Goal: Ask a question

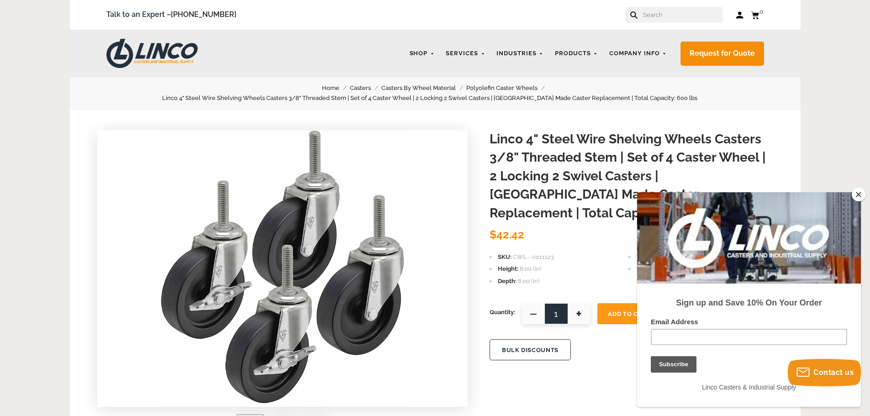
click at [856, 194] on button "Close" at bounding box center [859, 195] width 14 height 14
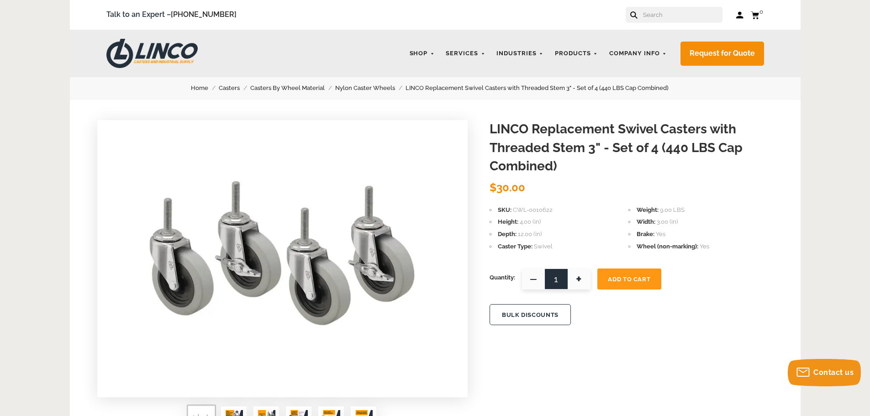
click at [430, 16] on input "text" at bounding box center [682, 15] width 80 height 16
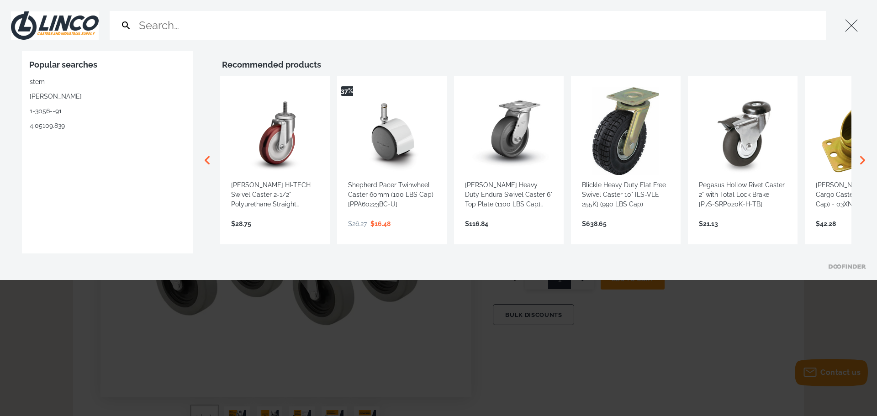
click at [430, 23] on button "Close" at bounding box center [851, 25] width 29 height 29
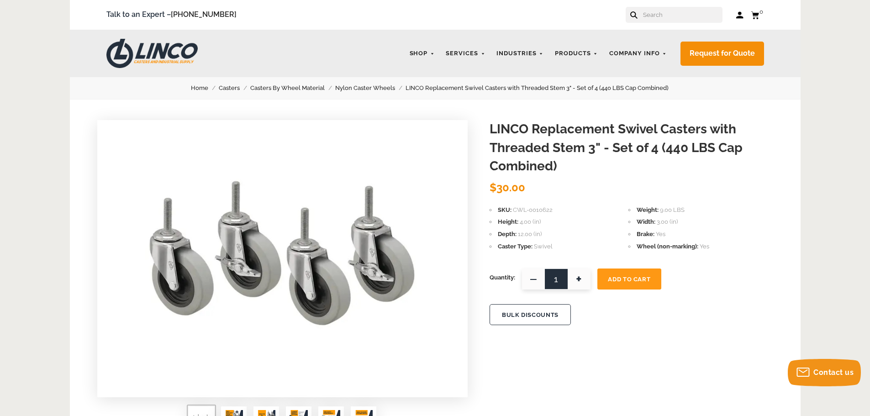
click at [430, 14] on input "text" at bounding box center [682, 15] width 80 height 16
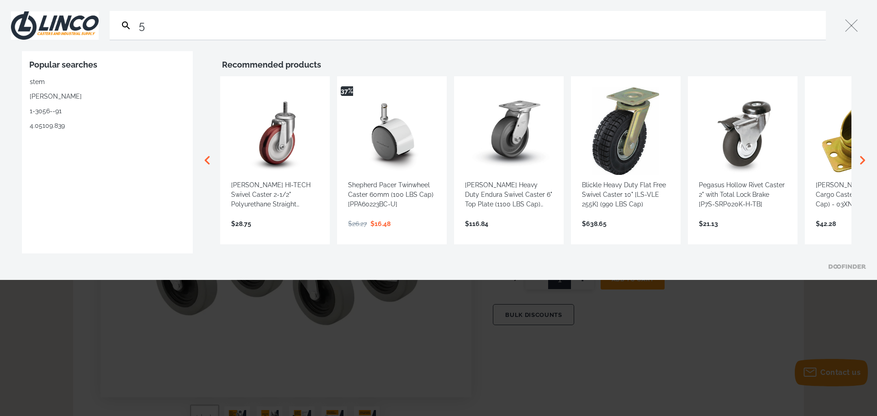
type input "5"
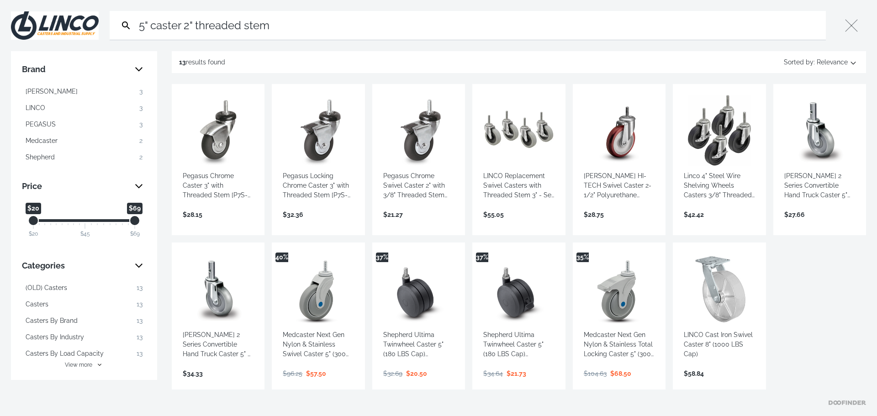
drag, startPoint x: 299, startPoint y: 26, endPoint x: 111, endPoint y: 26, distance: 188.2
click at [111, 26] on form "5" caster 2" threaded stem Search Submit" at bounding box center [468, 25] width 716 height 29
type input "5" casters threaded stem"
click at [430, 182] on link "View more →" at bounding box center [719, 224] width 71 height 0
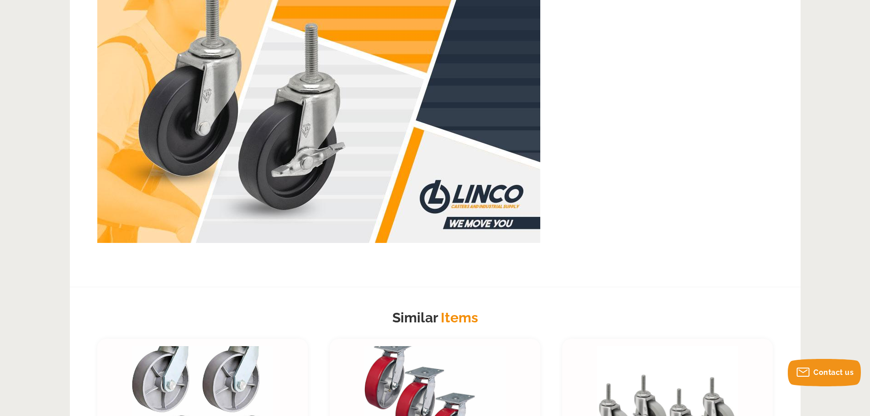
scroll to position [685, 0]
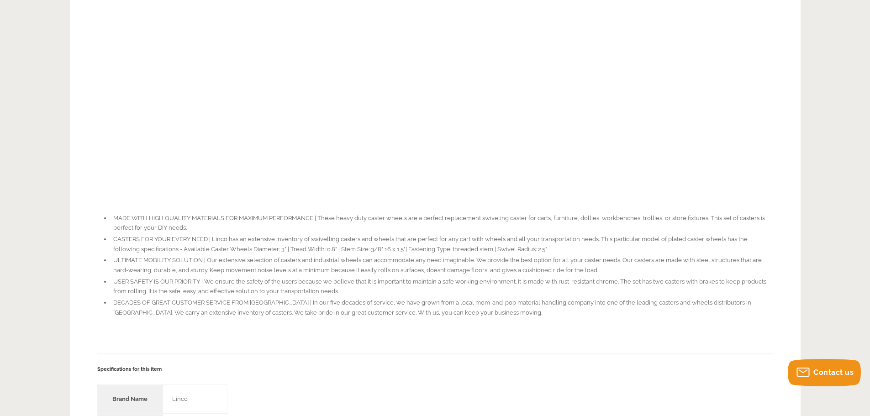
scroll to position [731, 0]
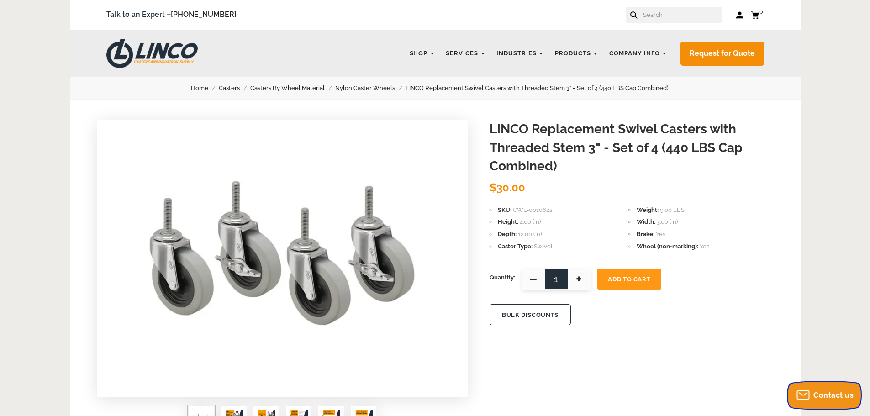
click at [835, 394] on span "Contact us" at bounding box center [833, 395] width 40 height 9
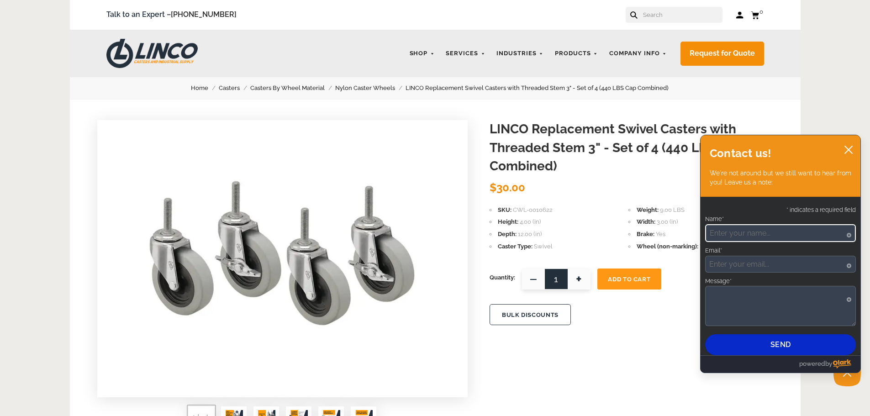
click at [755, 233] on input "Name*" at bounding box center [780, 233] width 151 height 18
type input "[PERSON_NAME]"
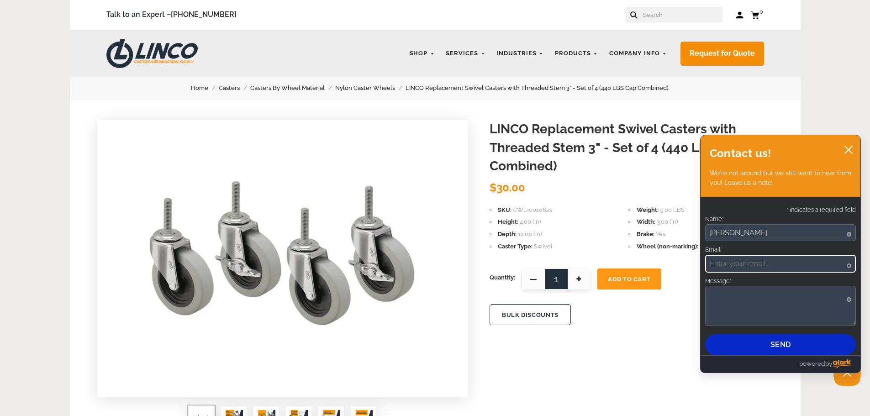
type input "[EMAIL_ADDRESS][DOMAIN_NAME]"
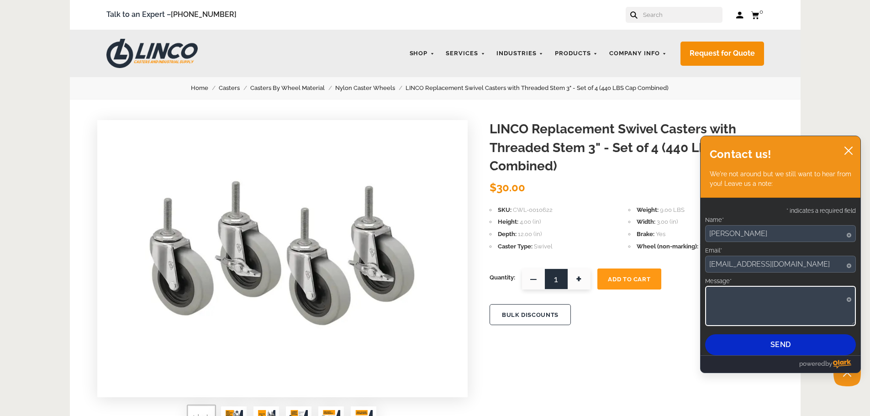
click at [749, 293] on textarea "Message*" at bounding box center [780, 306] width 151 height 40
drag, startPoint x: 797, startPoint y: 311, endPoint x: 809, endPoint y: 307, distance: 12.9
click at [797, 310] on textarea "Hello Im looking at casters with SKU - CWL-0010622" at bounding box center [780, 306] width 151 height 40
click at [794, 315] on textarea "Hello Im looking at casters with SKU - CWL-0010622" at bounding box center [780, 306] width 151 height 40
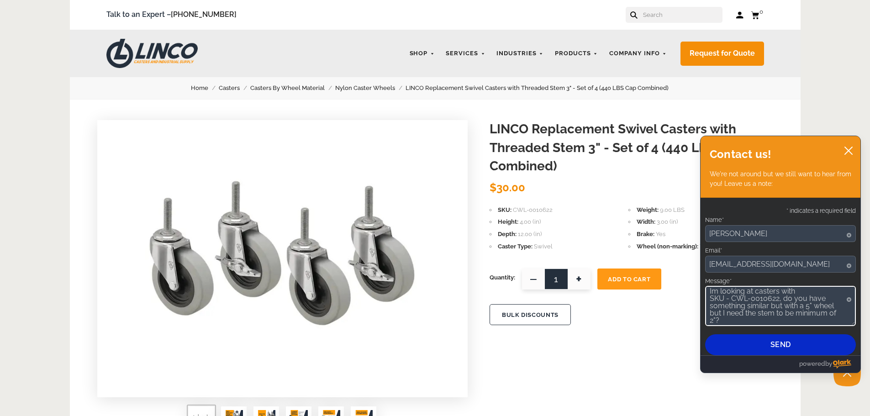
type textarea "Hello Im looking at casters with SKU - CWL-0010622, do you have something simil…"
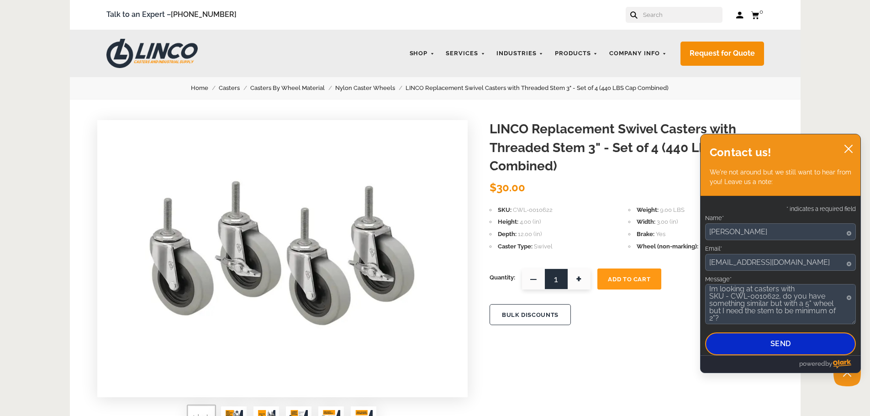
click at [799, 346] on button "Send" at bounding box center [780, 343] width 151 height 23
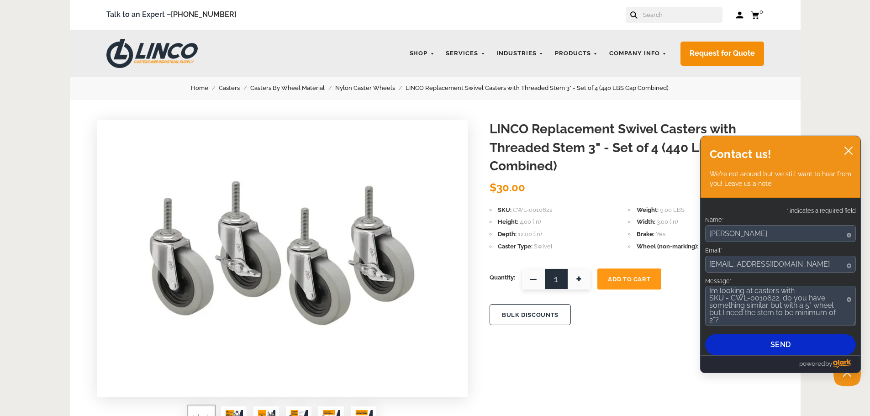
scroll to position [0, 0]
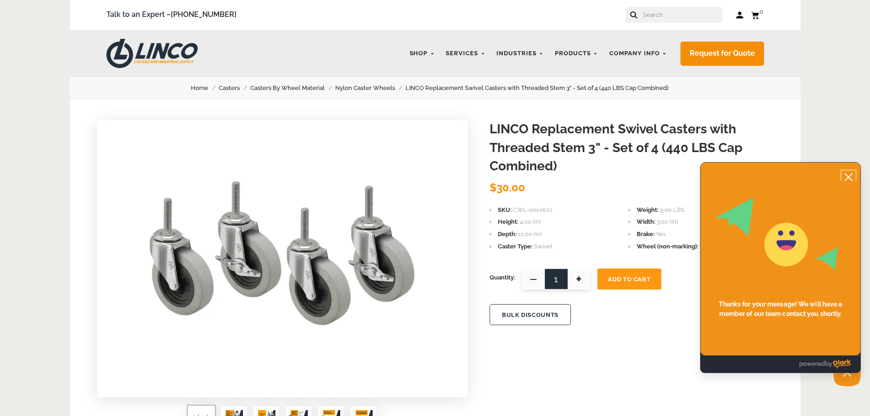
click at [849, 178] on icon "close chatbox" at bounding box center [848, 177] width 7 height 7
